Goal: Ask a question

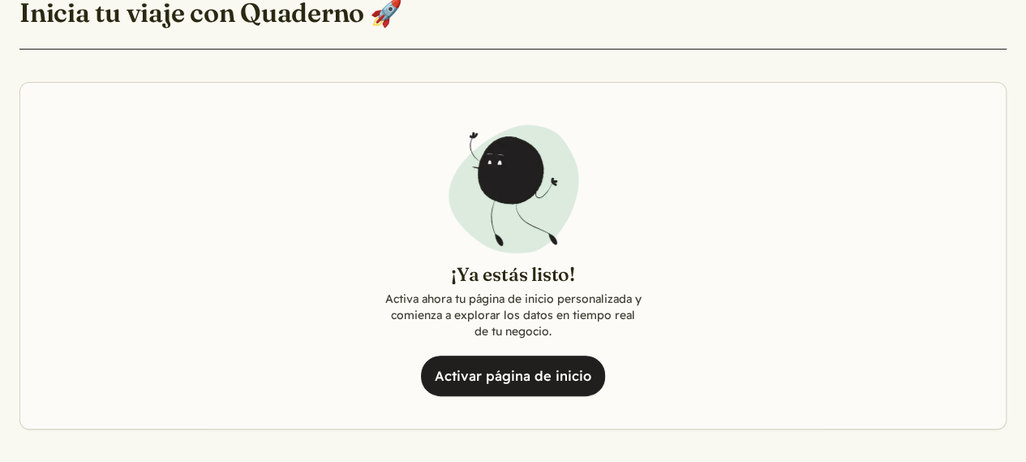
scroll to position [378, 0]
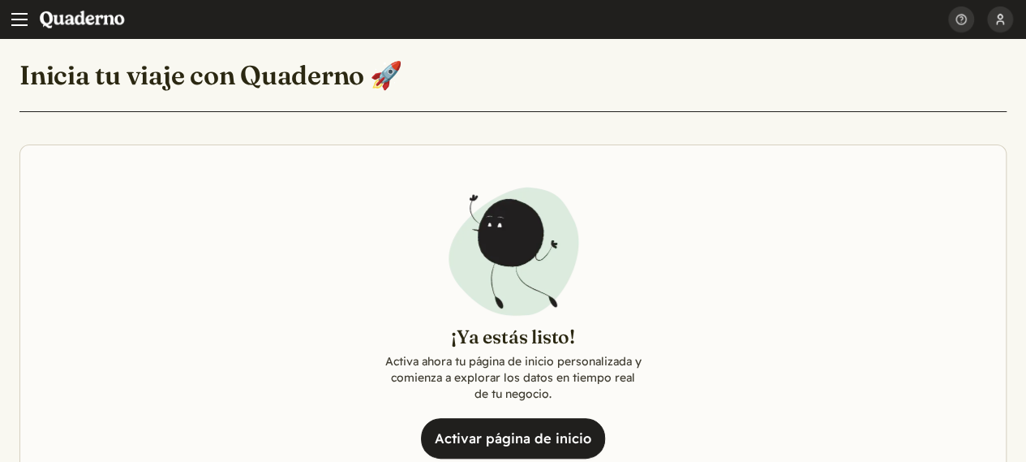
click at [999, 21] on button "[PERSON_NAME]" at bounding box center [1000, 19] width 26 height 39
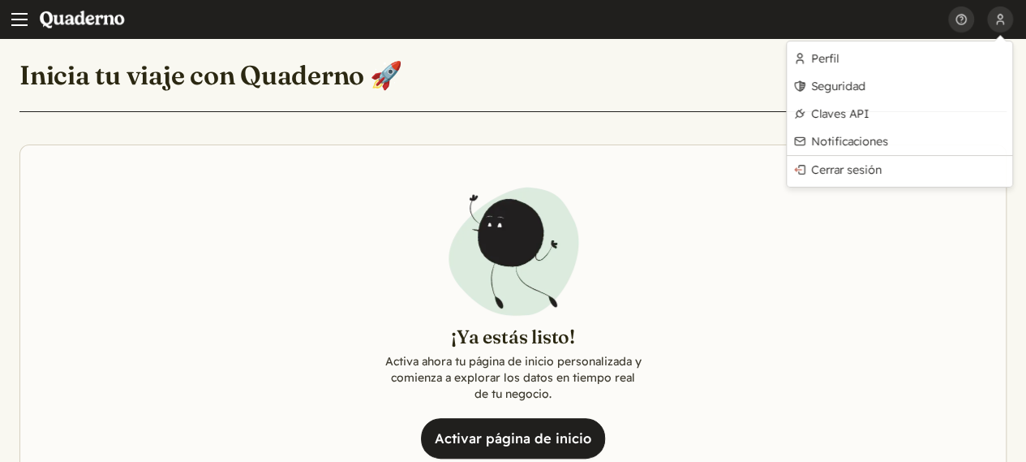
click at [640, 71] on header "Inicia tu viaje con Quaderno 🚀" at bounding box center [512, 85] width 987 height 54
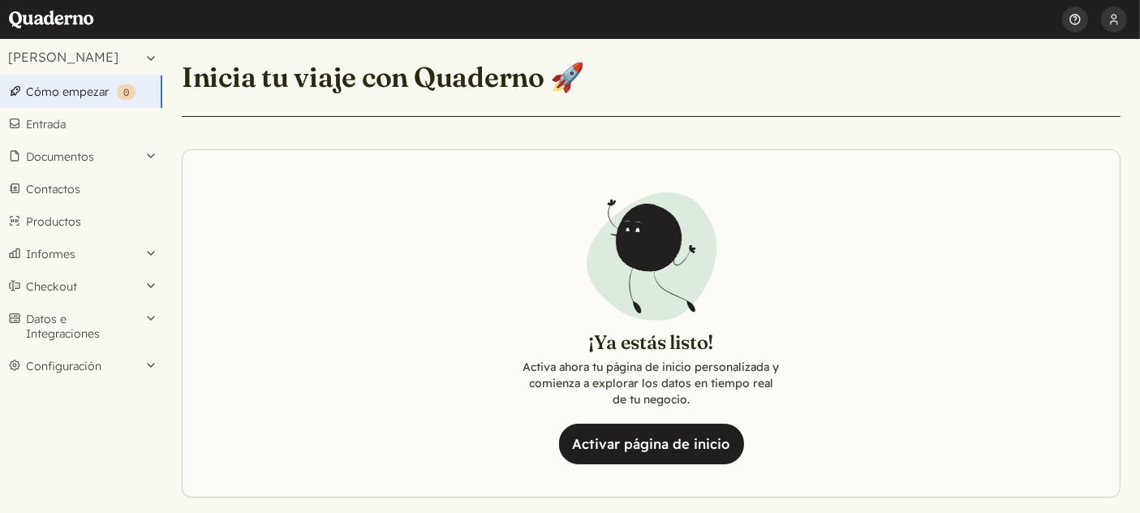
click at [1079, 17] on button "Ayuda" at bounding box center [1075, 19] width 26 height 39
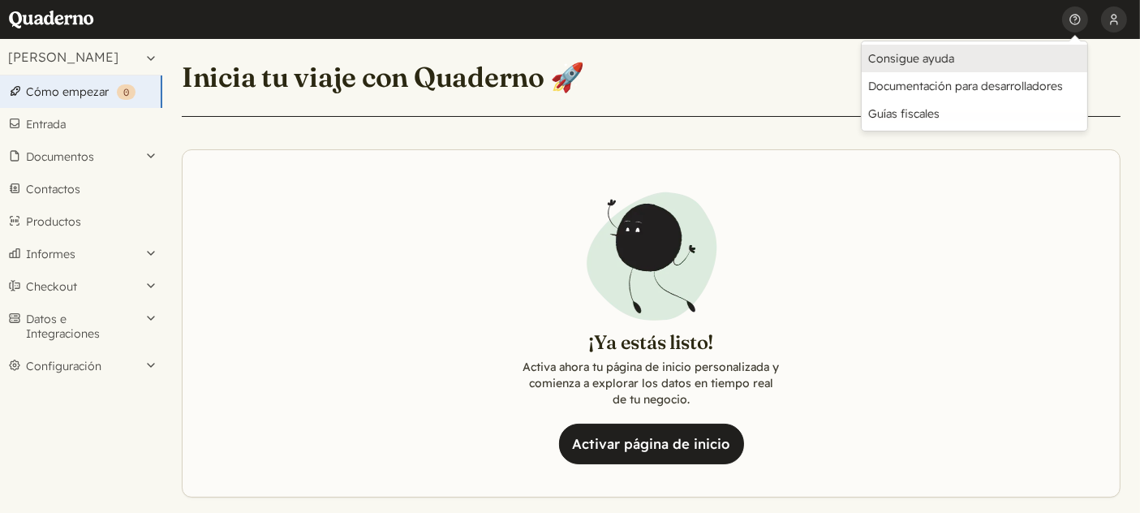
click at [895, 62] on link "Consigue ayuda" at bounding box center [975, 59] width 226 height 28
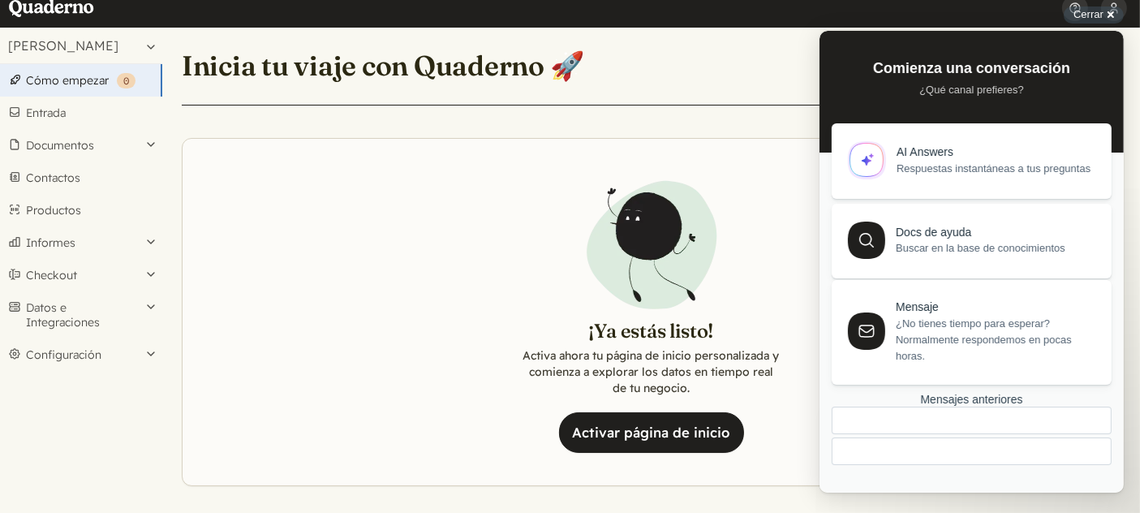
scroll to position [15, 0]
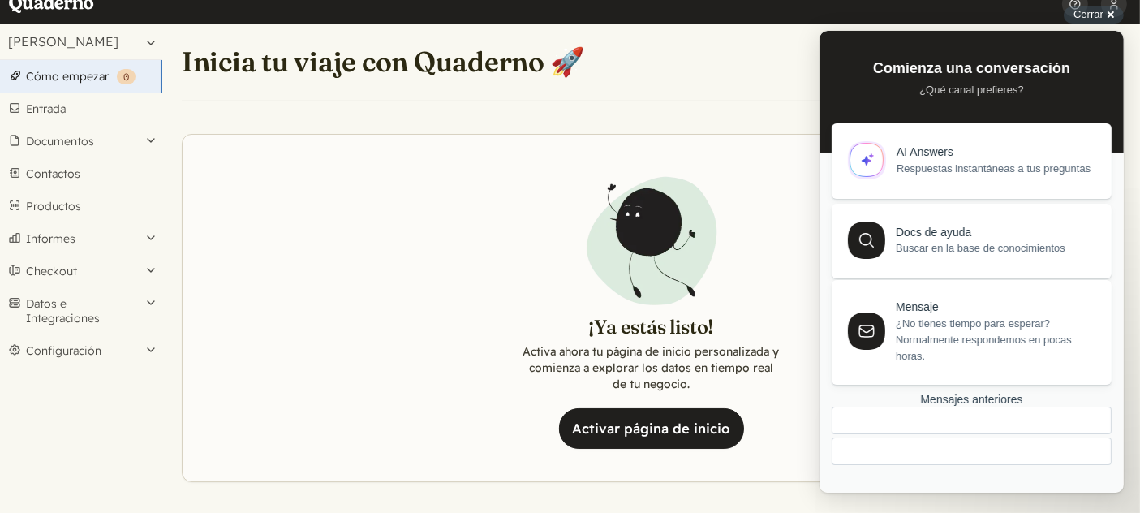
click at [962, 330] on span "¿No tienes tiempo para esperar? Normalmente respondemos en pocas horas." at bounding box center [993, 340] width 197 height 49
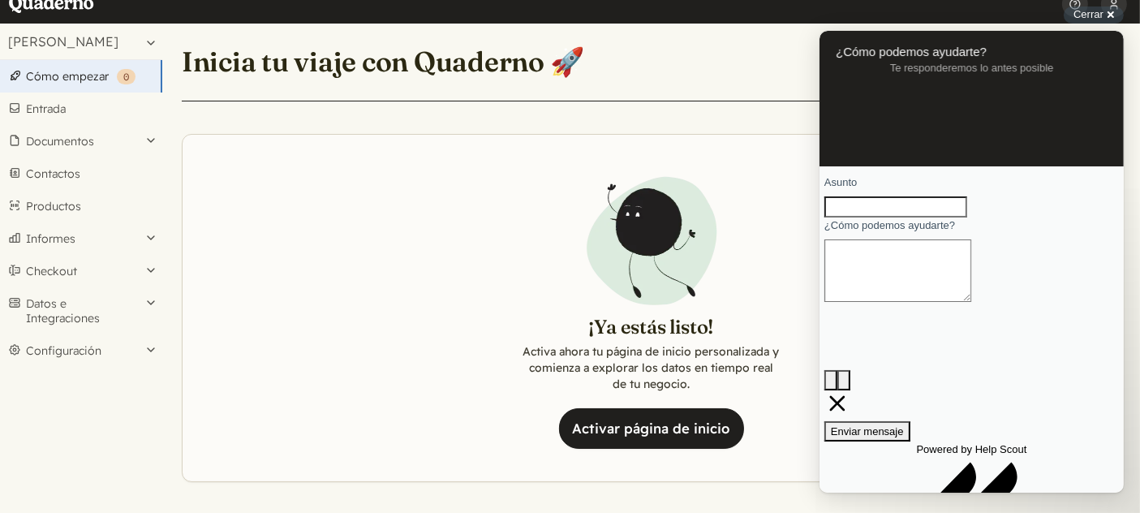
scroll to position [6, 0]
